Goal: Information Seeking & Learning: Learn about a topic

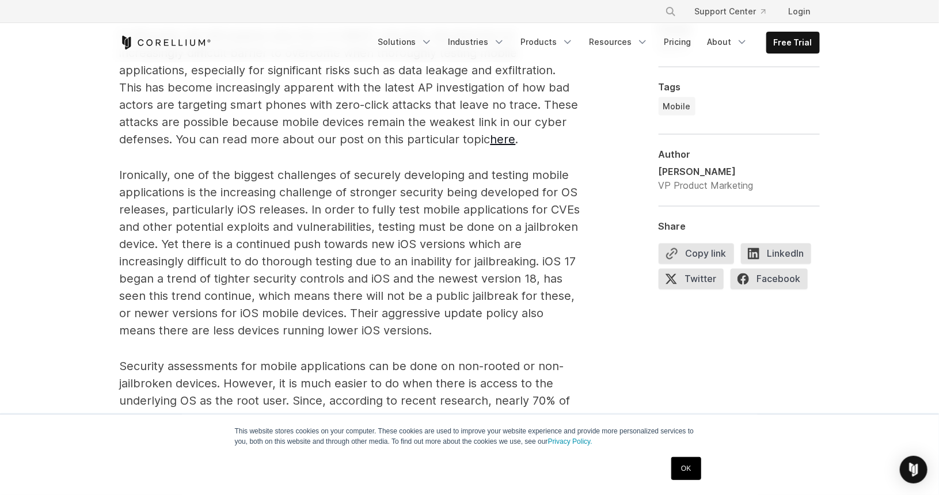
scroll to position [864, 0]
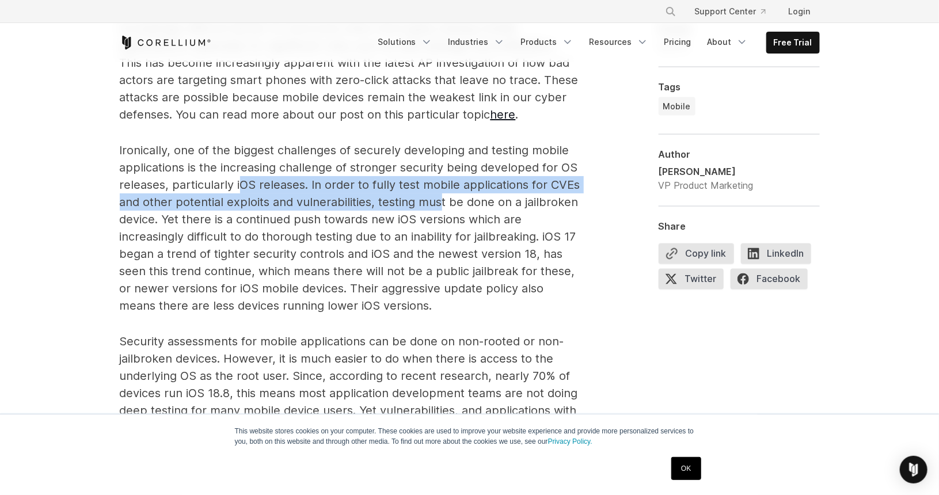
drag, startPoint x: 238, startPoint y: 187, endPoint x: 440, endPoint y: 200, distance: 202.5
click at [440, 200] on span "Ironically, one of the biggest challenges of securely developing and testing mo…" at bounding box center [350, 227] width 461 height 169
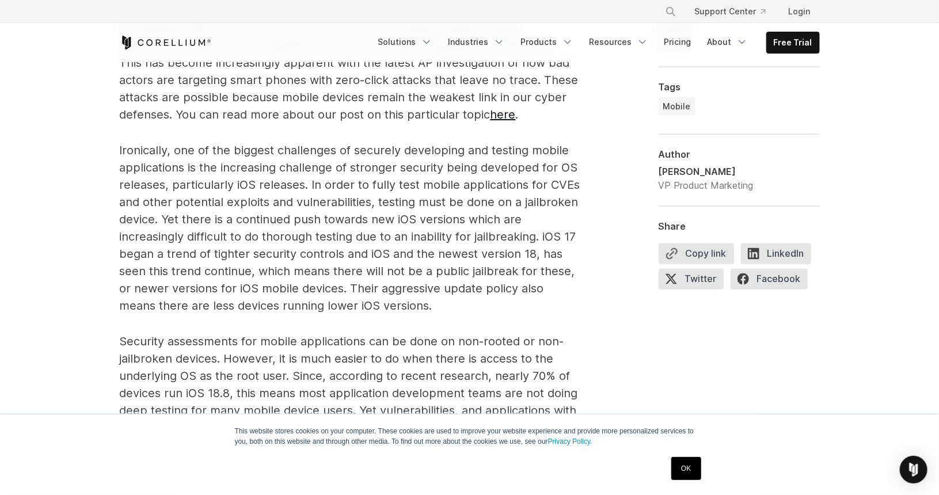
click at [458, 208] on span "Ironically, one of the biggest challenges of securely developing and testing mo…" at bounding box center [350, 227] width 461 height 169
drag, startPoint x: 456, startPoint y: 196, endPoint x: 467, endPoint y: 204, distance: 13.9
click at [467, 204] on span "Ironically, one of the biggest challenges of securely developing and testing mo…" at bounding box center [350, 227] width 461 height 169
click at [415, 204] on span "Ironically, one of the biggest challenges of securely developing and testing mo…" at bounding box center [350, 227] width 461 height 169
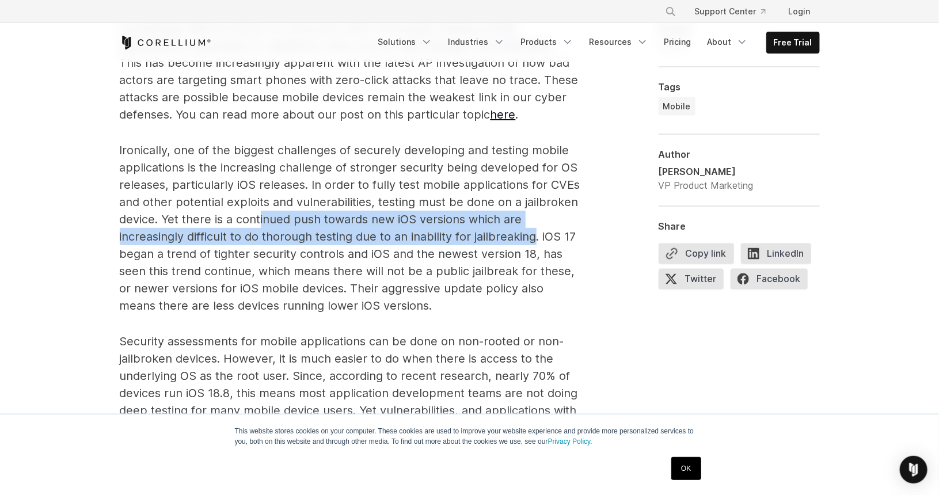
drag, startPoint x: 261, startPoint y: 220, endPoint x: 541, endPoint y: 240, distance: 280.5
click at [538, 240] on span "Ironically, one of the biggest challenges of securely developing and testing mo…" at bounding box center [350, 227] width 461 height 169
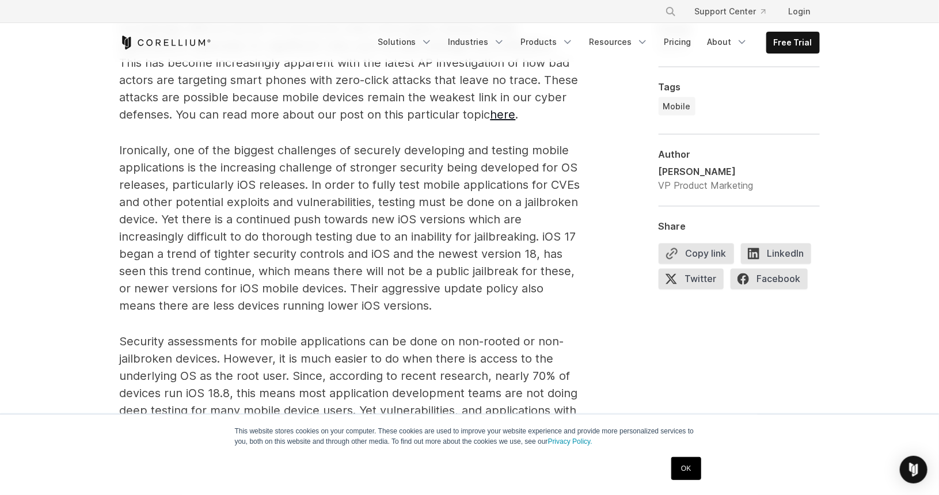
click at [544, 240] on span "Ironically, one of the biggest challenges of securely developing and testing mo…" at bounding box center [350, 227] width 461 height 169
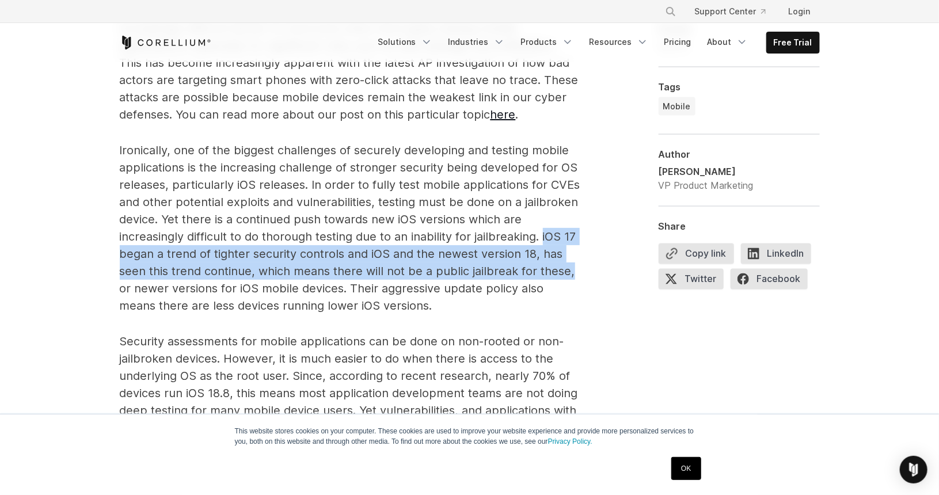
drag, startPoint x: 543, startPoint y: 237, endPoint x: 575, endPoint y: 268, distance: 44.8
click at [575, 268] on p "Ironically, one of the biggest challenges of securely developing and testing mo…" at bounding box center [350, 228] width 461 height 173
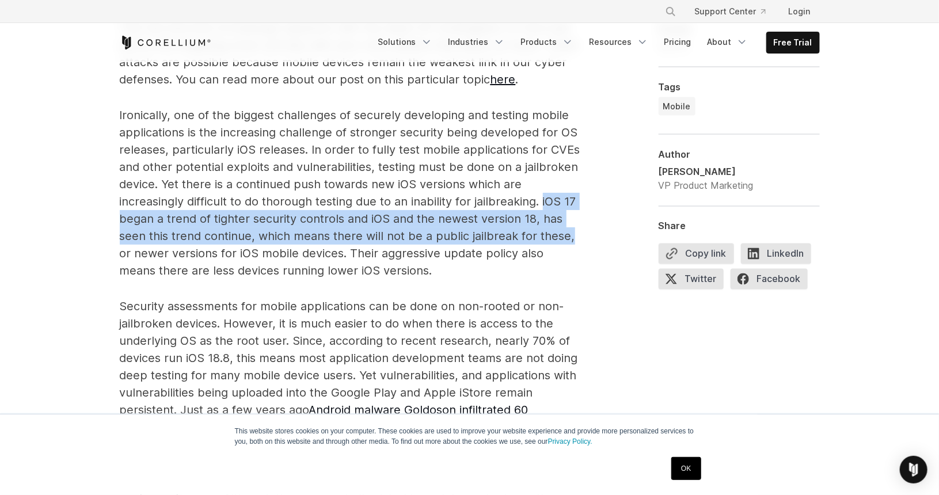
scroll to position [979, 0]
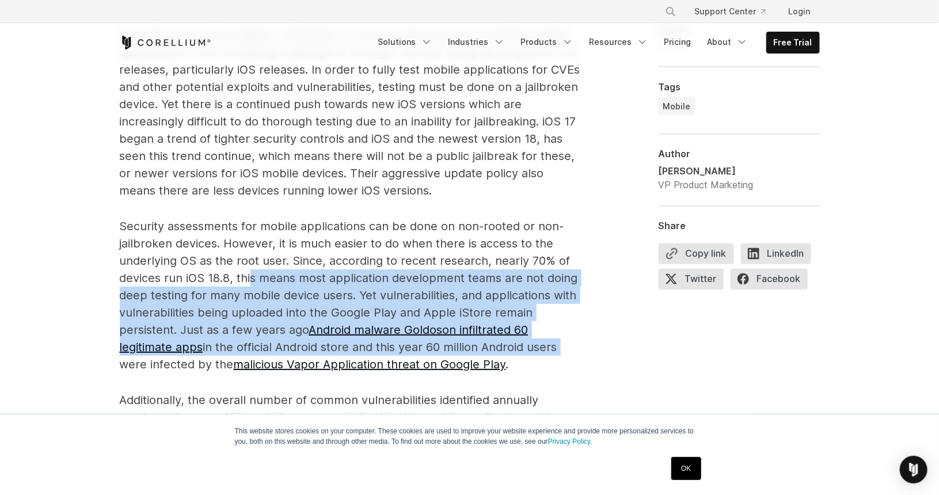
drag, startPoint x: 253, startPoint y: 280, endPoint x: 583, endPoint y: 352, distance: 337.5
click at [583, 352] on div "In our recent blog post, Depth and Breadth Matters in Mobile Application Securi…" at bounding box center [470, 283] width 700 height 986
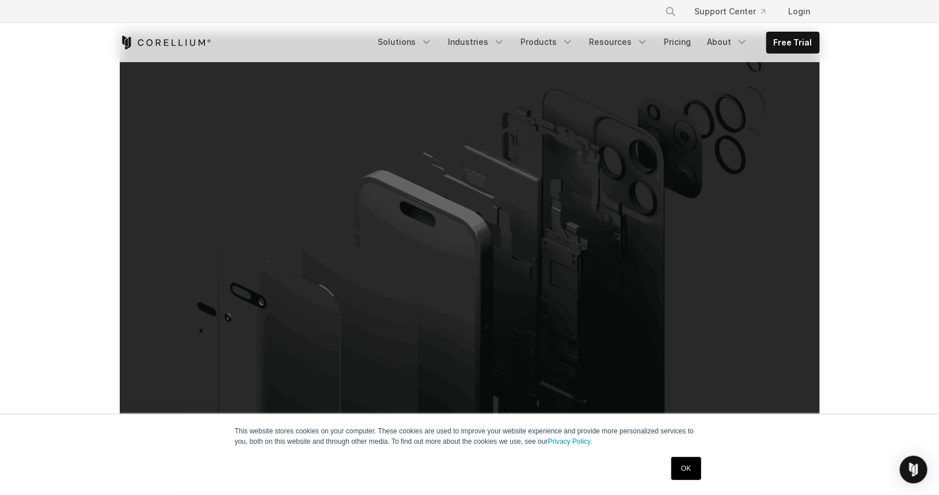
scroll to position [0, 0]
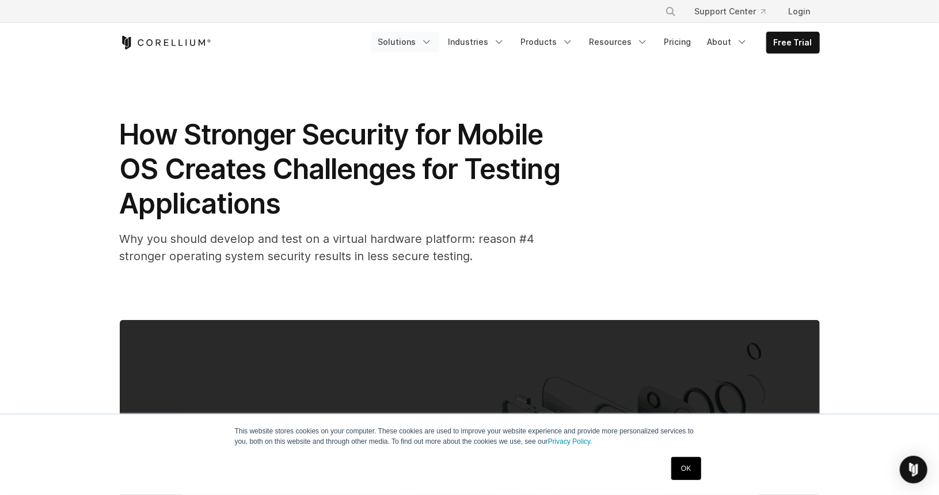
click at [421, 45] on link "Solutions" at bounding box center [405, 42] width 68 height 21
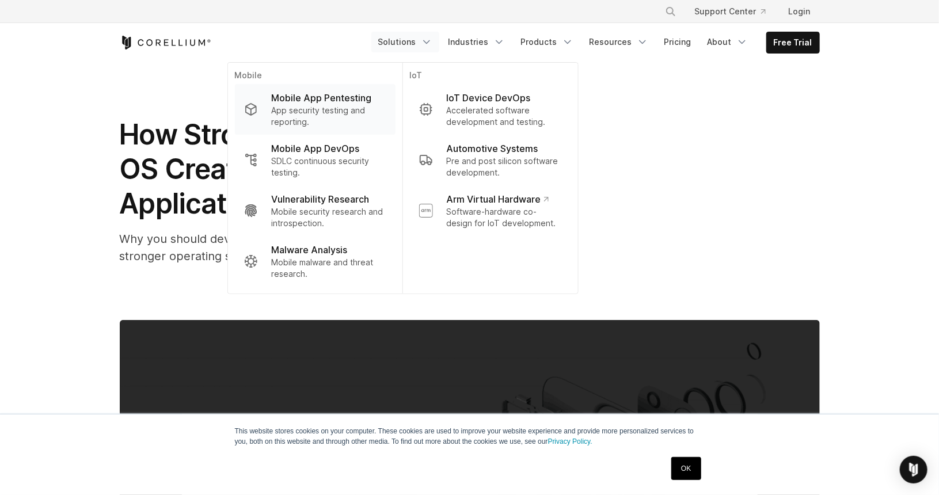
click at [317, 105] on p "App security testing and reporting." at bounding box center [328, 116] width 115 height 23
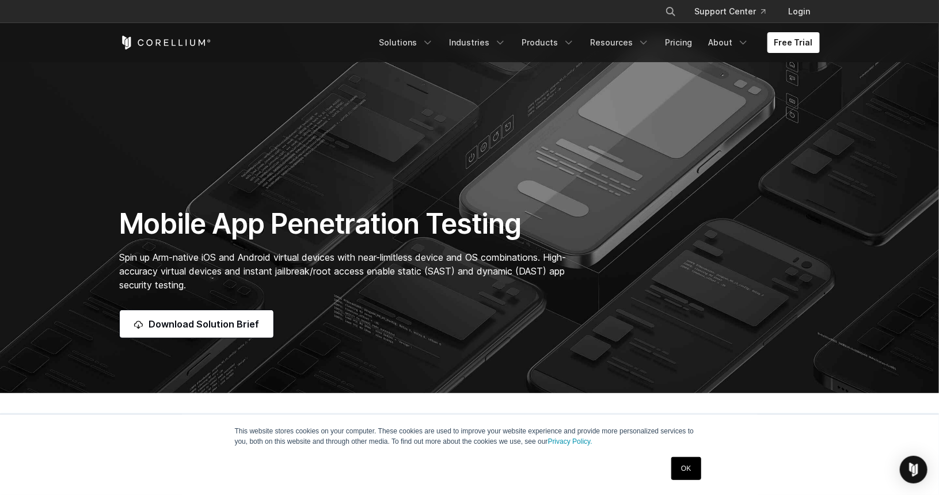
scroll to position [58, 0]
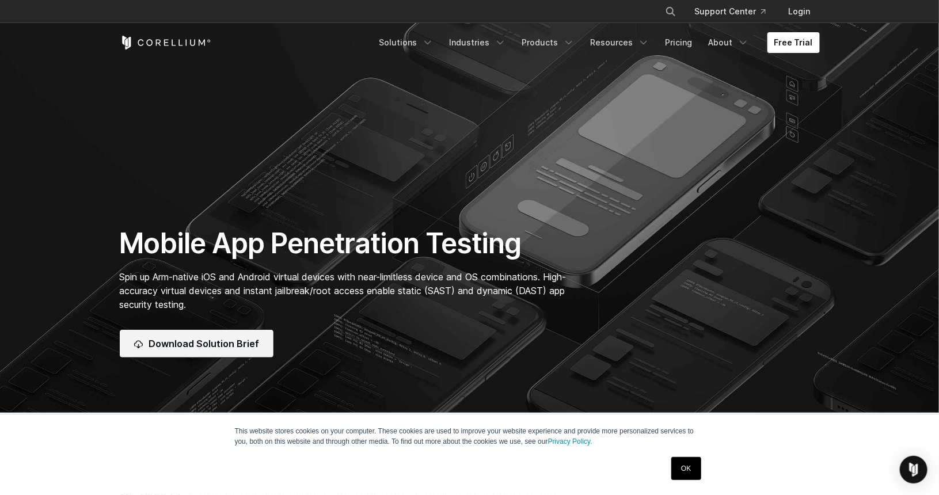
click at [203, 341] on span "Download Solution Brief" at bounding box center [204, 344] width 111 height 14
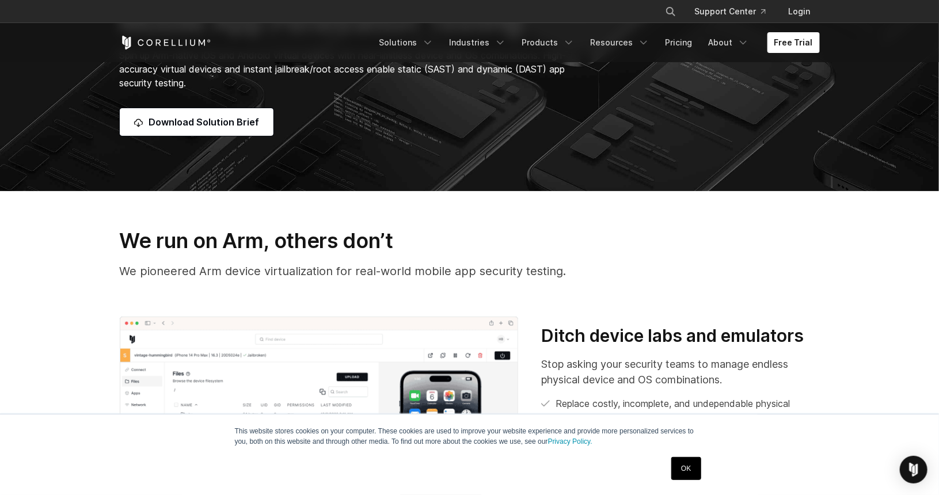
scroll to position [288, 0]
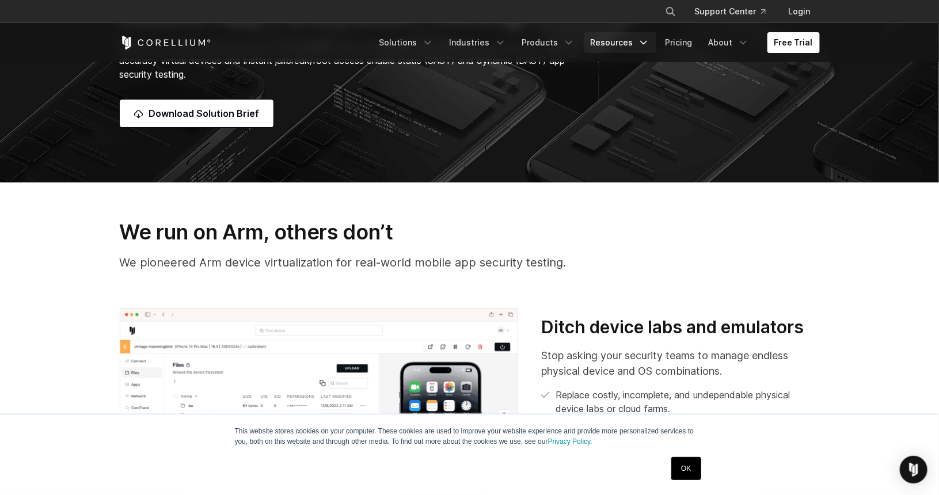
click at [632, 43] on link "Resources" at bounding box center [620, 42] width 73 height 21
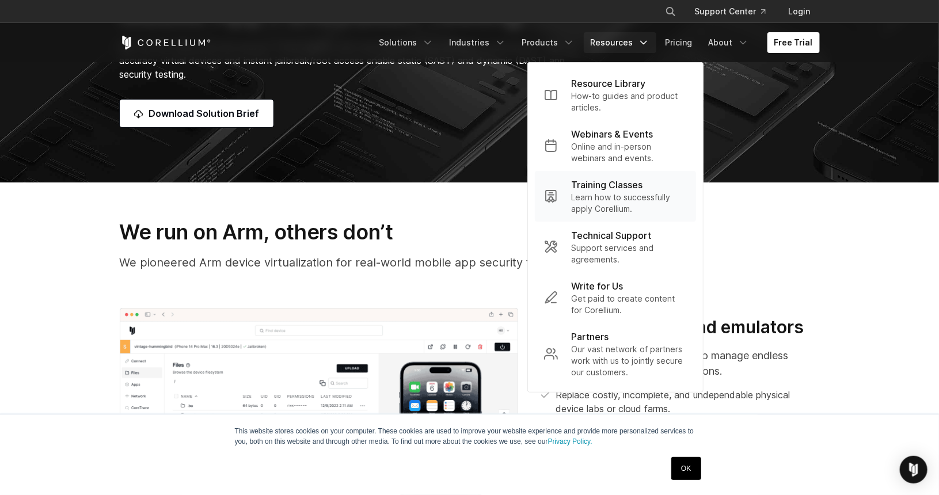
click at [621, 189] on p "Training Classes" at bounding box center [607, 185] width 71 height 14
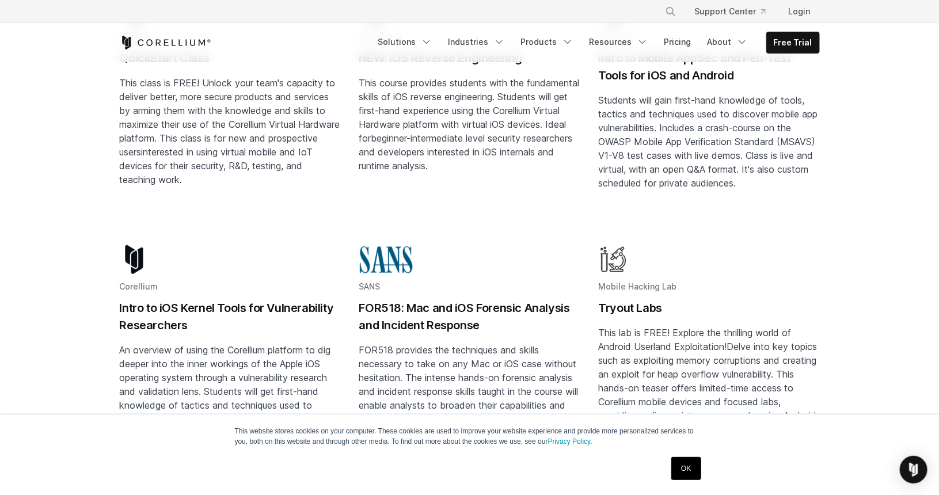
scroll to position [173, 0]
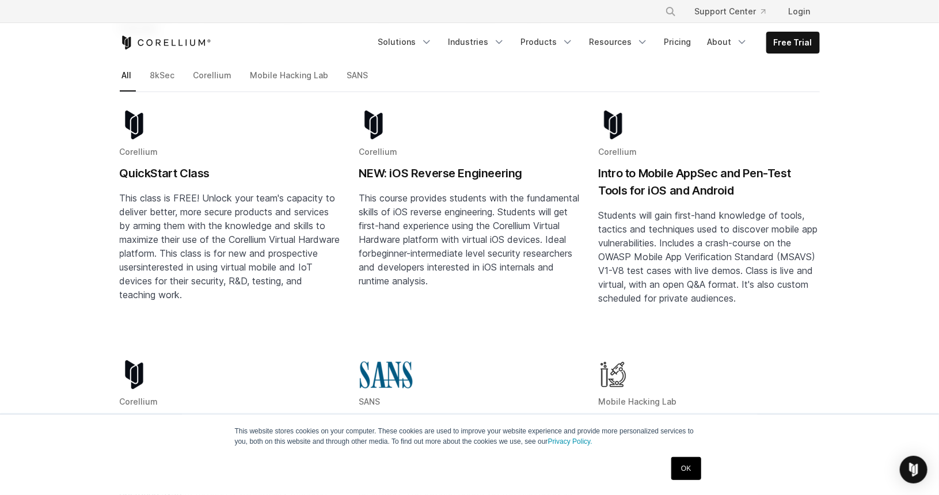
click at [162, 165] on h2 "QuickStart Class" at bounding box center [230, 173] width 221 height 17
drag, startPoint x: 60, startPoint y: 5, endPoint x: 464, endPoint y: 108, distance: 417.1
click at [464, 111] on div "Blog post summary: NEW: iOS Reverse Engineering" at bounding box center [469, 126] width 221 height 31
click at [154, 165] on h2 "QuickStart Class" at bounding box center [230, 173] width 221 height 17
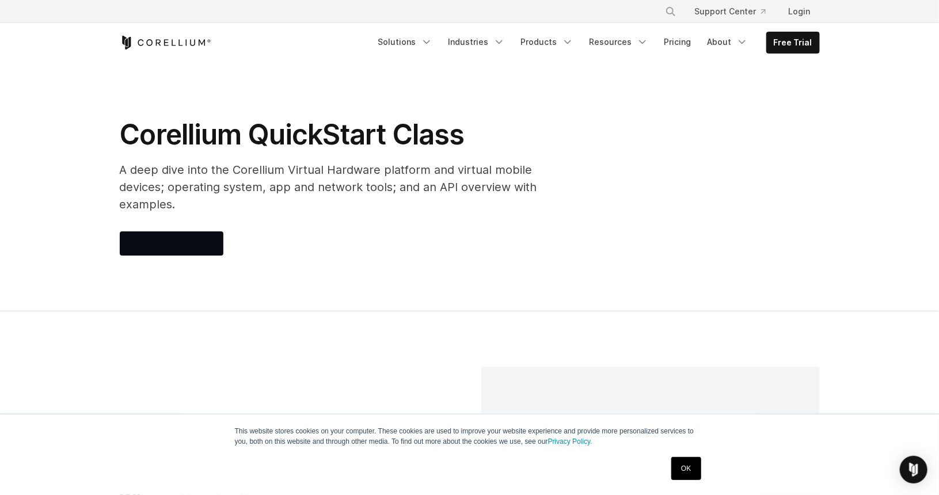
click at [367, 207] on div "Corellium QuickStart Class A deep dive into the Corellium Virtual Hardware plat…" at bounding box center [350, 186] width 484 height 138
click at [352, 231] on div at bounding box center [350, 243] width 461 height 24
